Goal: Communication & Community: Ask a question

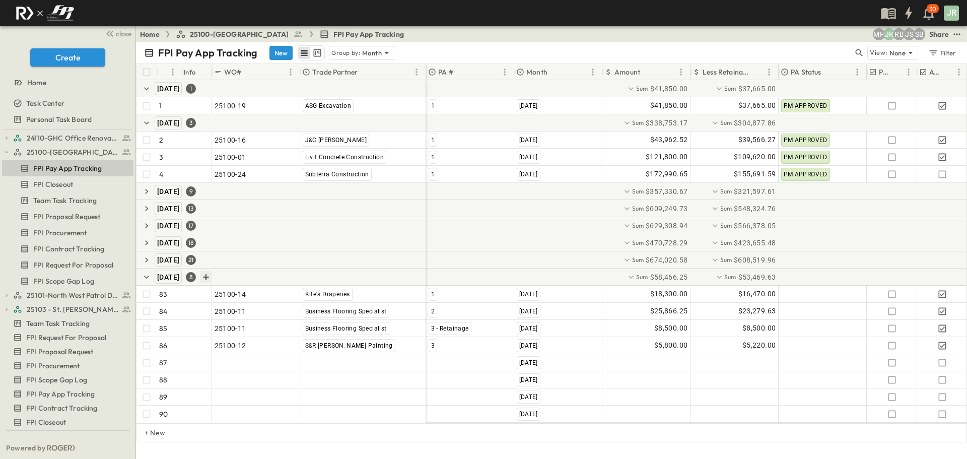
click at [210, 277] on icon "Add Row in Group" at bounding box center [206, 277] width 6 height 6
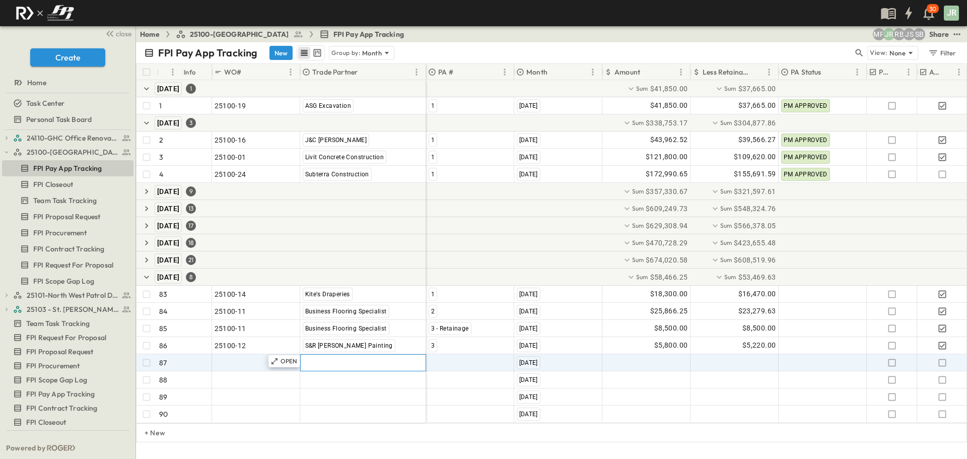
click at [332, 362] on span ""[PERSON_NAME] Excavating"" at bounding box center [352, 363] width 99 height 10
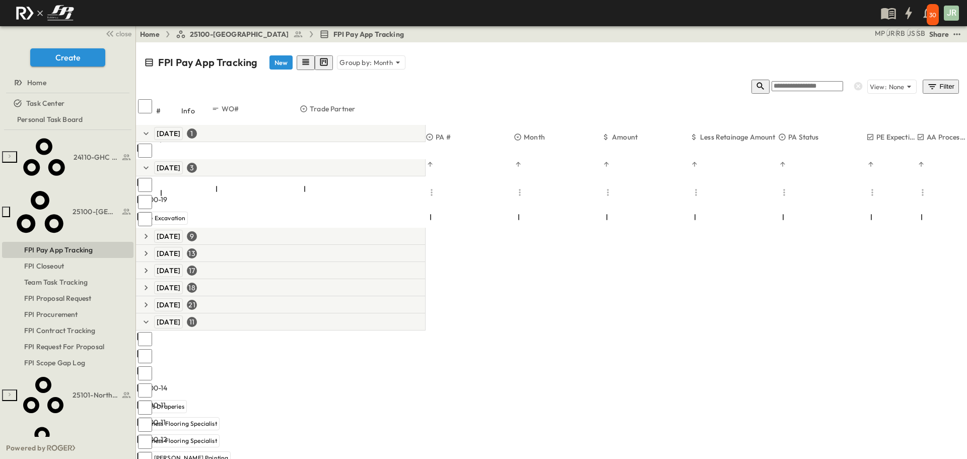
scroll to position [42, 0]
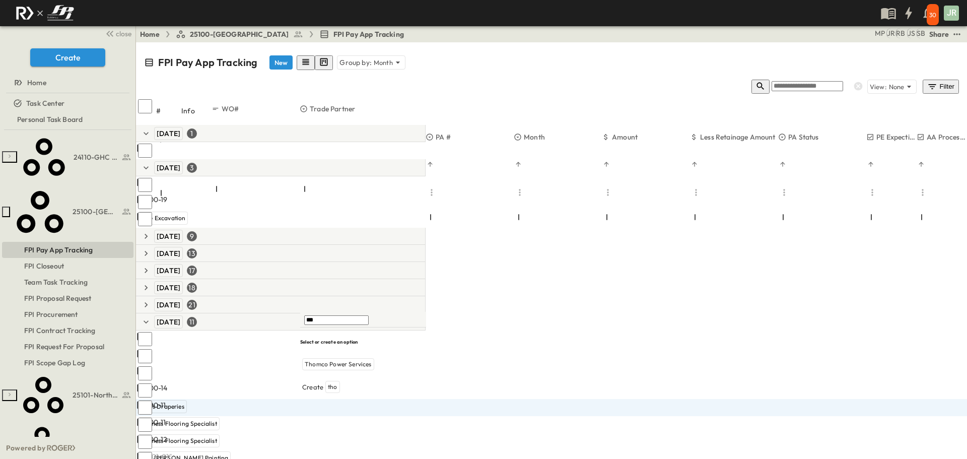
scroll to position [0, 0]
click at [342, 360] on span "Thomco Power Services" at bounding box center [338, 364] width 67 height 8
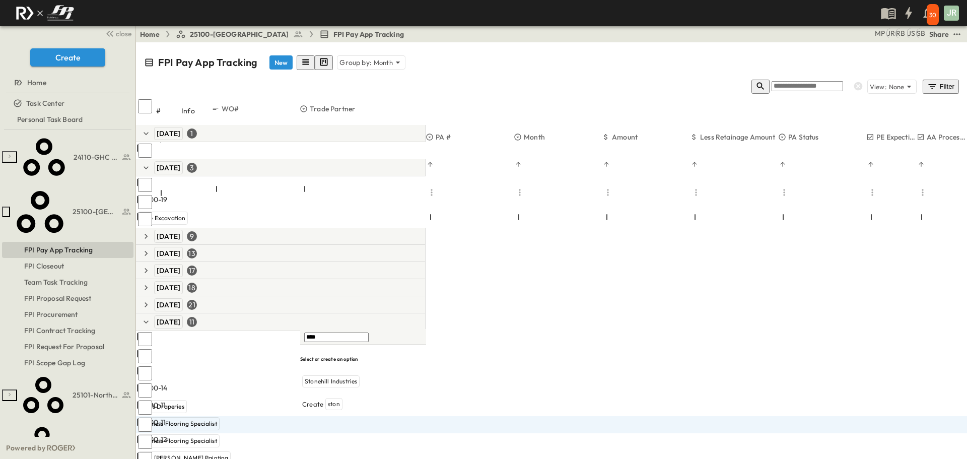
type input "*****"
click at [342, 377] on span "Stonehill Industries" at bounding box center [331, 381] width 52 height 8
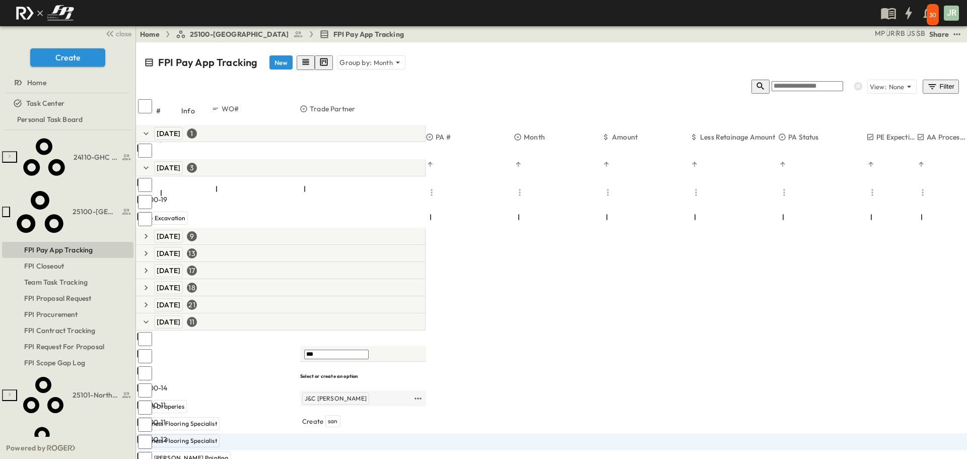
click at [327, 392] on div "J&C [PERSON_NAME]" at bounding box center [335, 398] width 67 height 12
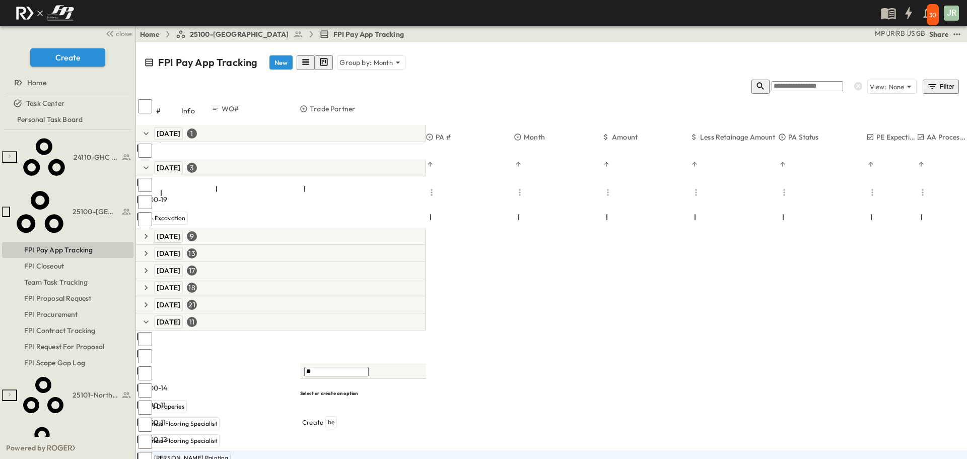
type input "*"
type input "**********"
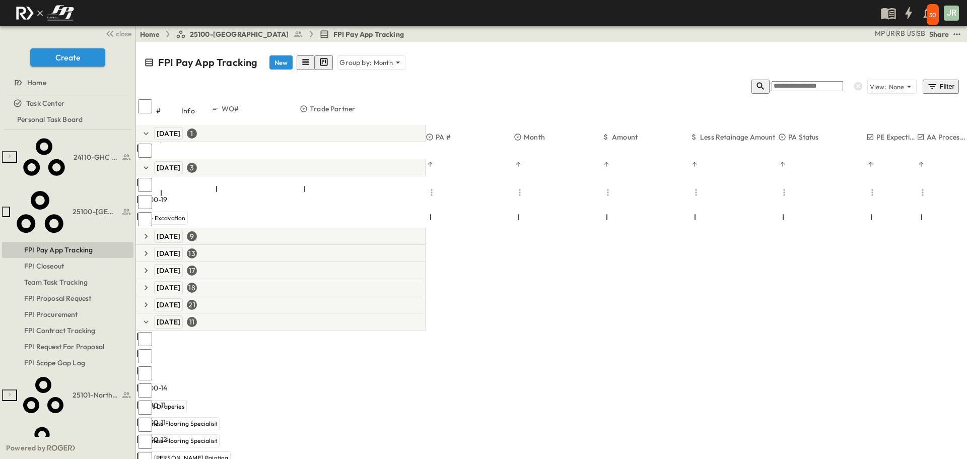
type input "*"
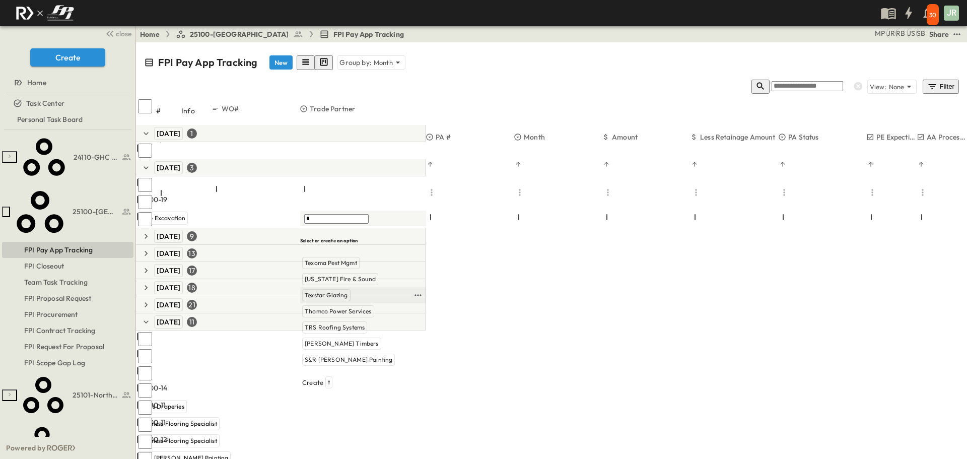
click at [316, 299] on span "Texstar Glazing" at bounding box center [326, 295] width 43 height 8
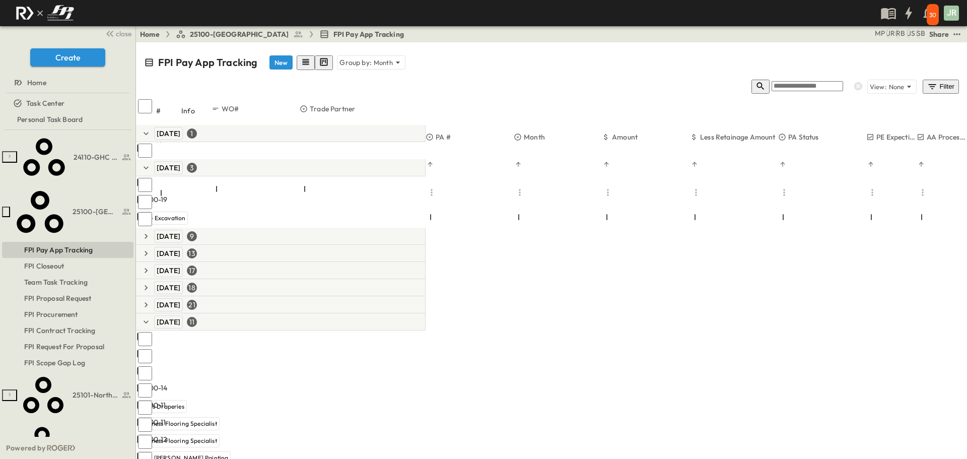
click at [331, 341] on h6 "Select or create an option" at bounding box center [363, 338] width 126 height 7
click at [328, 365] on span "TRS Roofing Systems" at bounding box center [335, 361] width 60 height 8
click at [210, 319] on icon "Add Row in Group" at bounding box center [207, 322] width 6 height 6
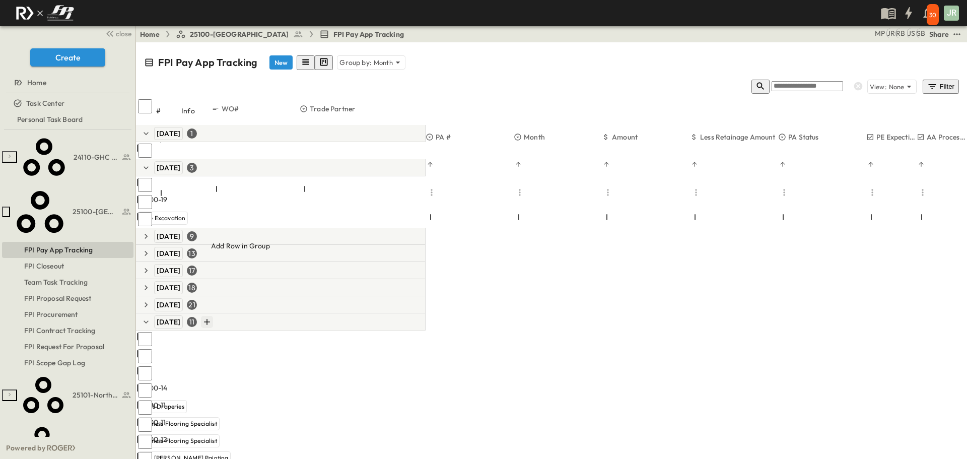
click at [210, 319] on icon "Add Row in Group" at bounding box center [207, 322] width 6 height 6
